Goal: Find specific fact: Find specific fact

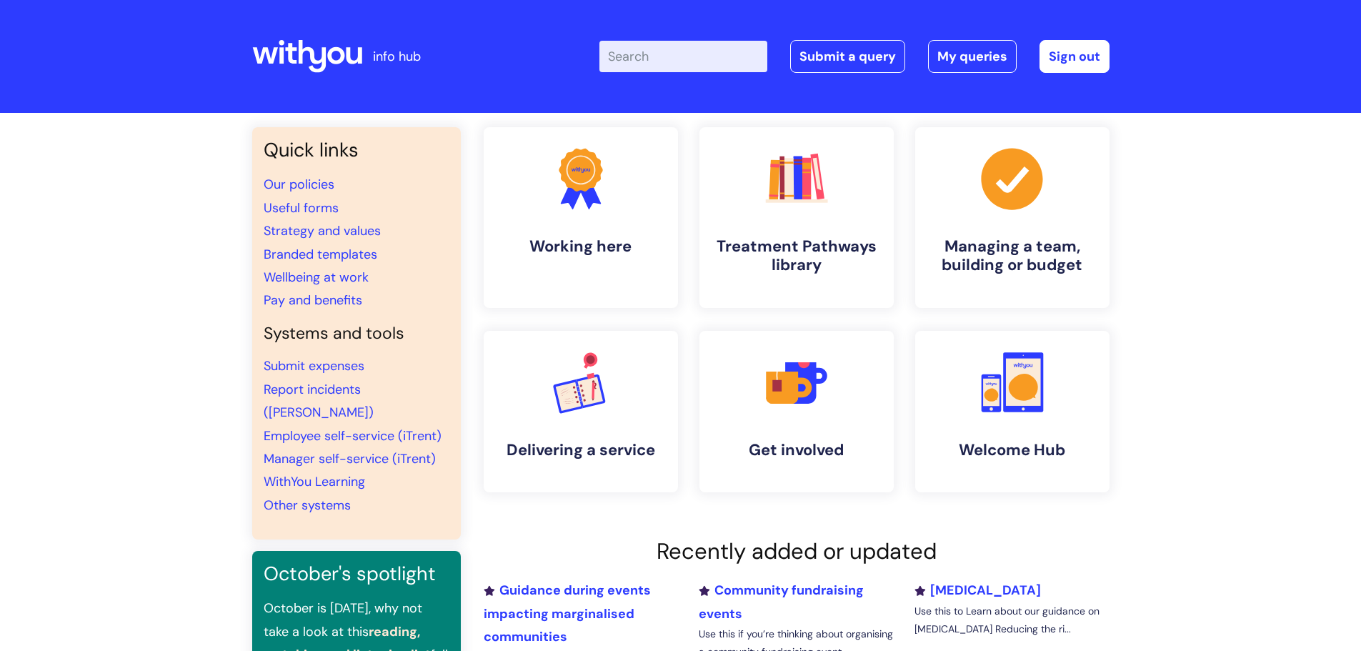
click at [695, 50] on input "Enter your search term here..." at bounding box center [683, 56] width 168 height 31
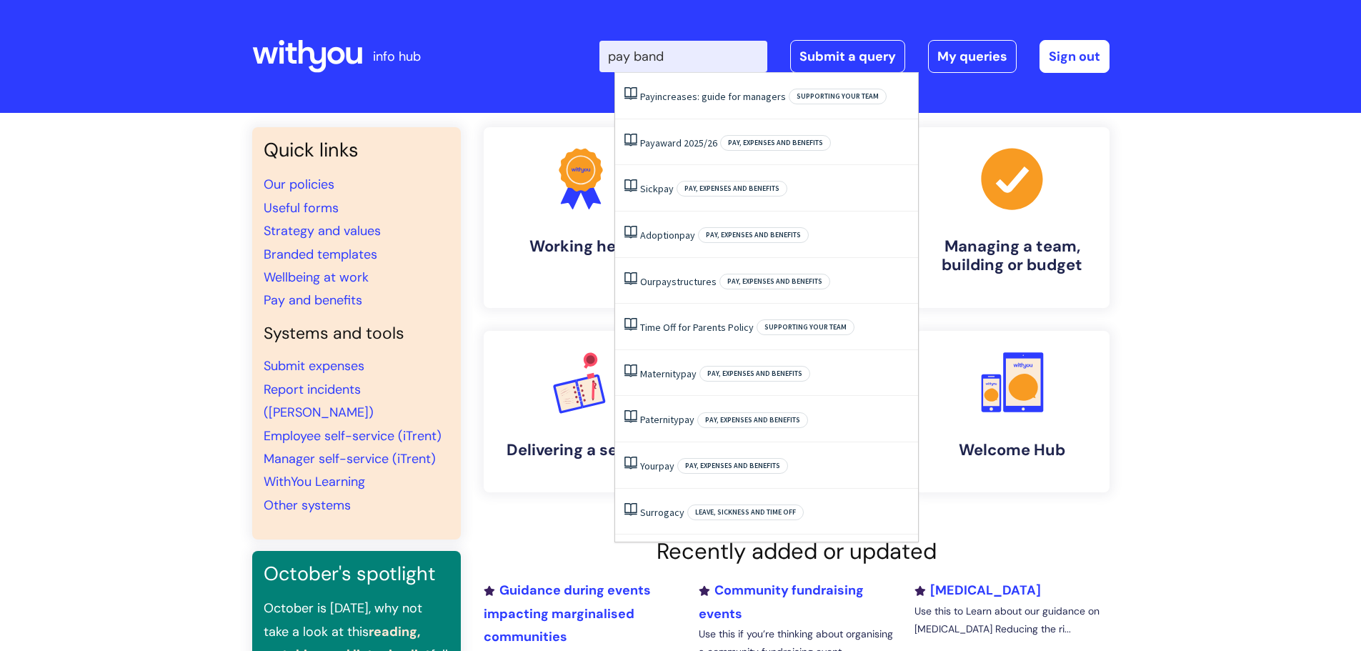
type input "pay band"
click button "Search" at bounding box center [0, 0] width 0 height 0
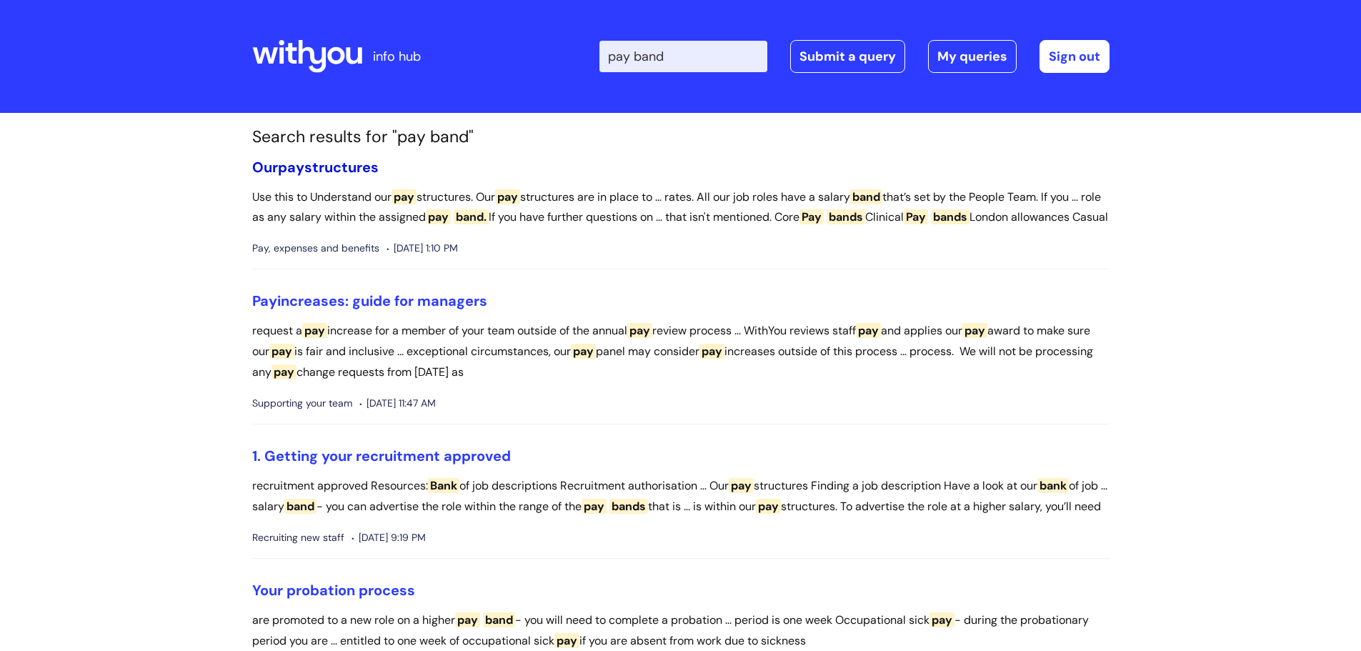
click at [297, 176] on span "pay" at bounding box center [291, 167] width 26 height 19
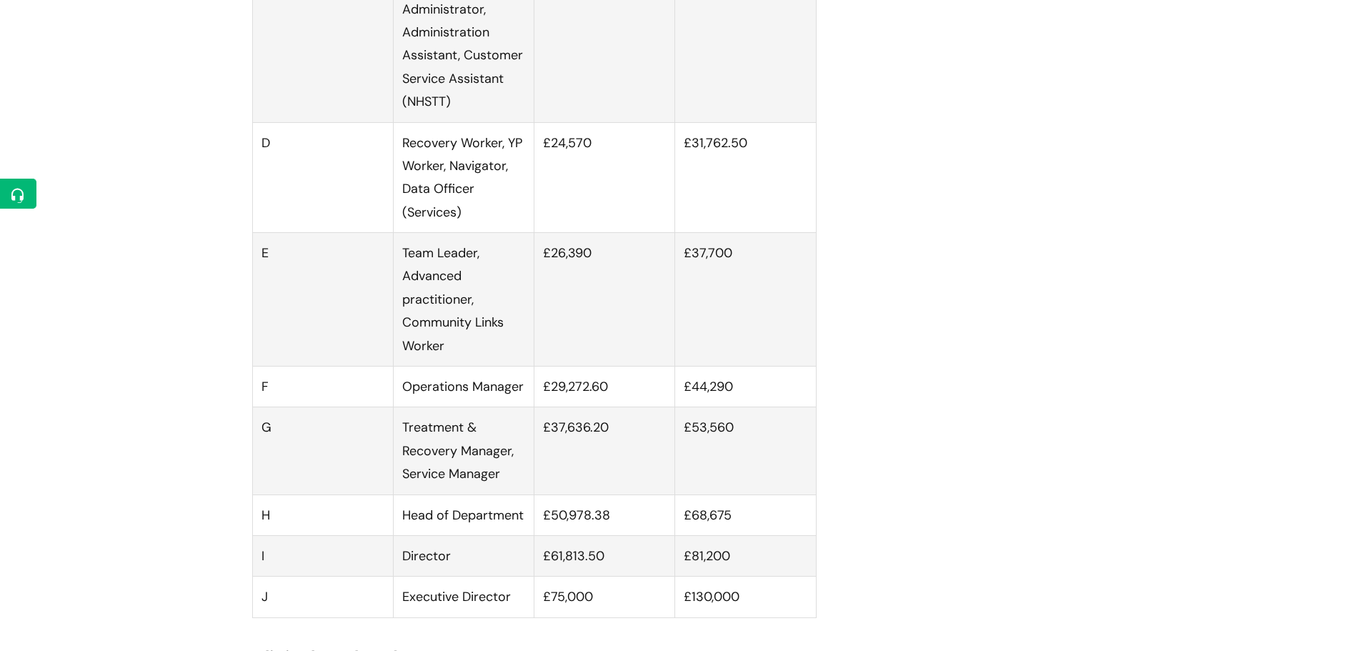
scroll to position [1072, 0]
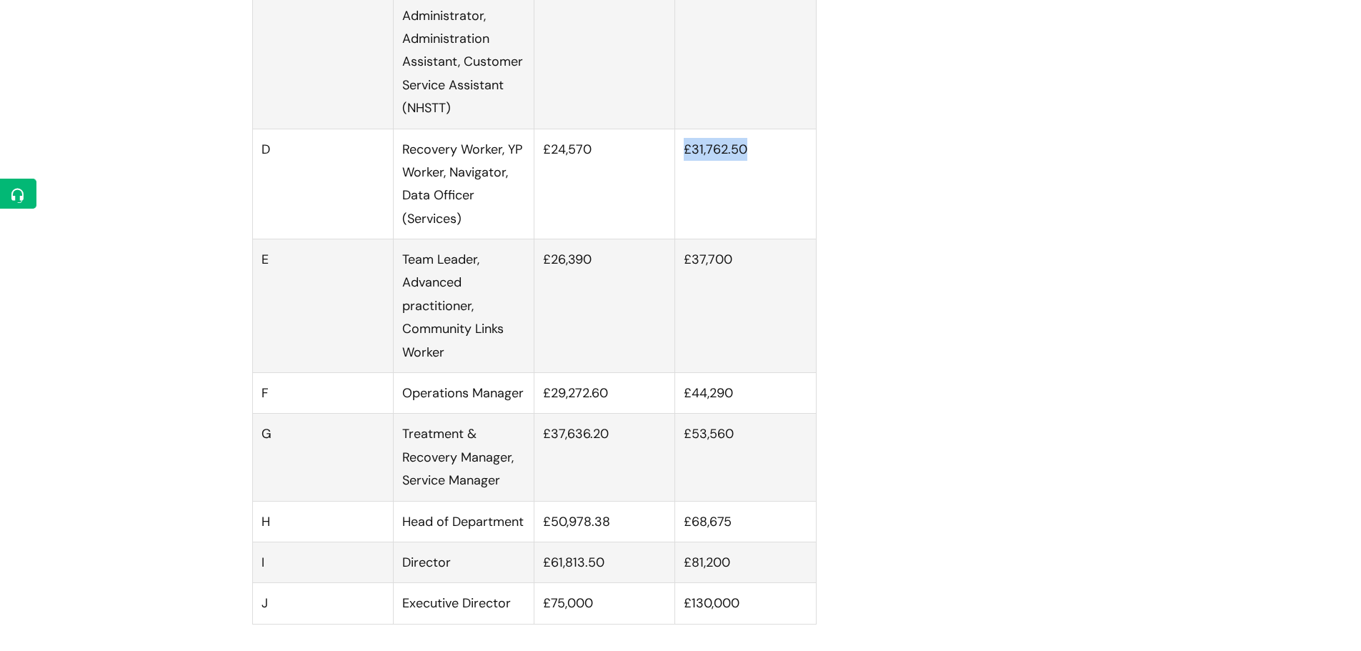
drag, startPoint x: 717, startPoint y: 169, endPoint x: 668, endPoint y: 169, distance: 49.3
click at [668, 169] on tr "D Recovery Worker, YP Worker, Navigator, Data Officer (Services) £24,570 £31,76…" at bounding box center [534, 184] width 564 height 111
copy tr "£24,570 £31,762.50"
